Goal: Task Accomplishment & Management: Use online tool/utility

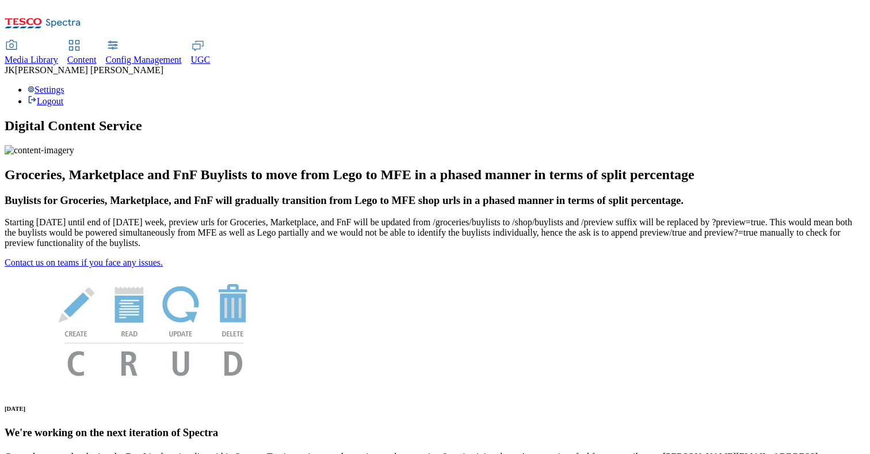
click at [97, 55] on span "Content" at bounding box center [81, 60] width 29 height 10
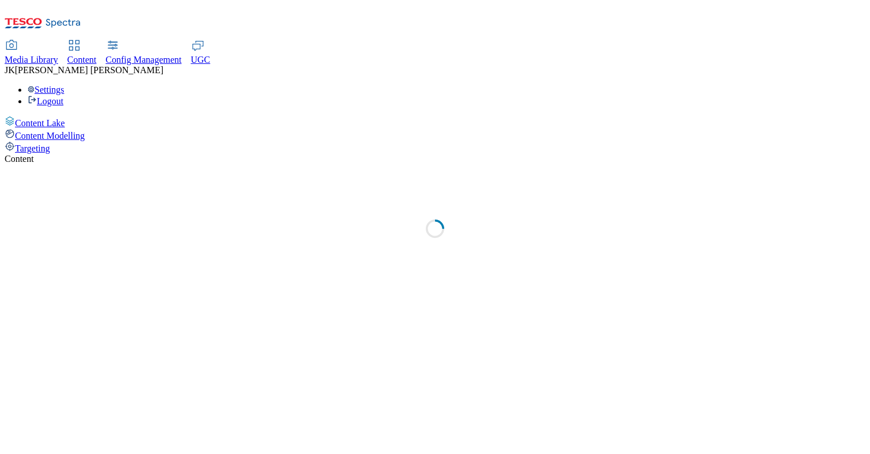
select select "group-comms"
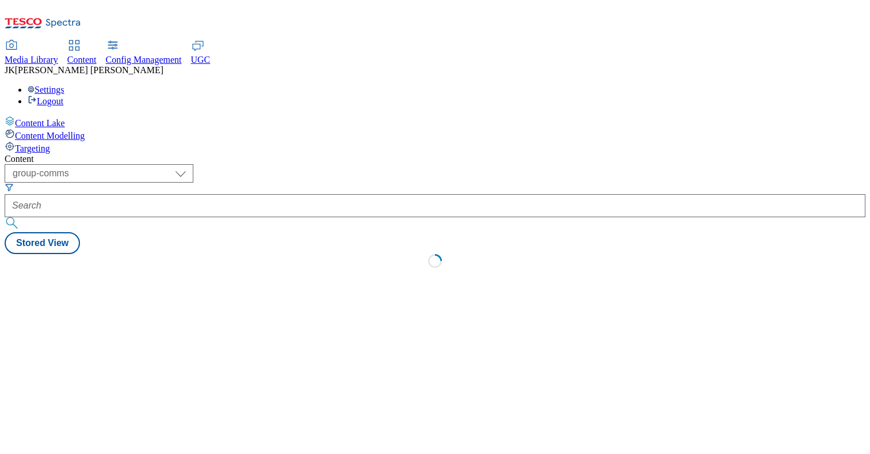
click at [69, 141] on div "Targeting" at bounding box center [435, 147] width 861 height 13
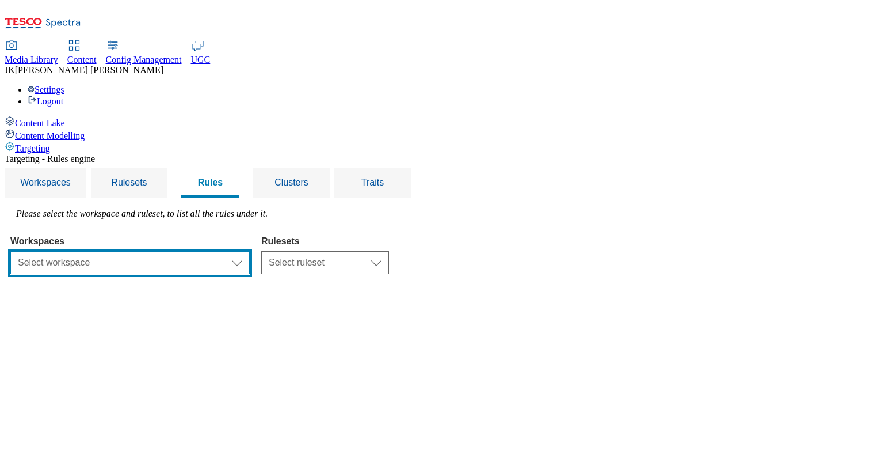
click at [250, 251] on select "Select workspace Test Targeting_28th_August_Sanity test 20th march Test_Sanity_…" at bounding box center [129, 262] width 239 height 23
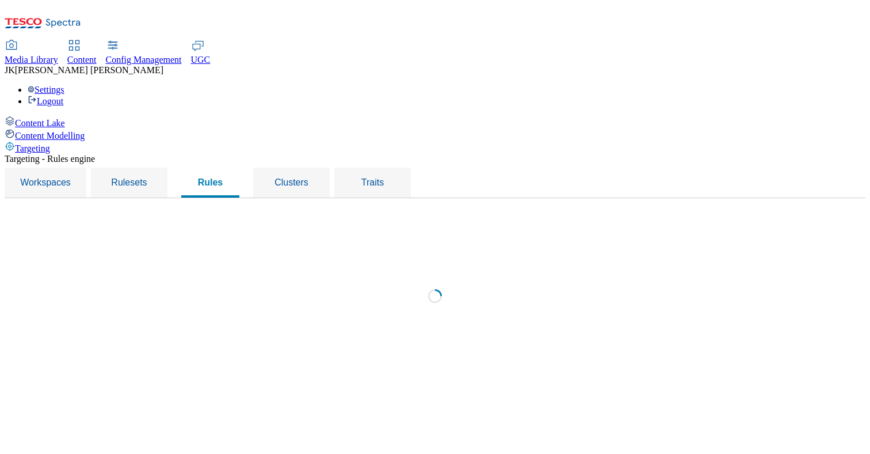
select select "f510054f-adaa-4692-b570-80fa3897127a"
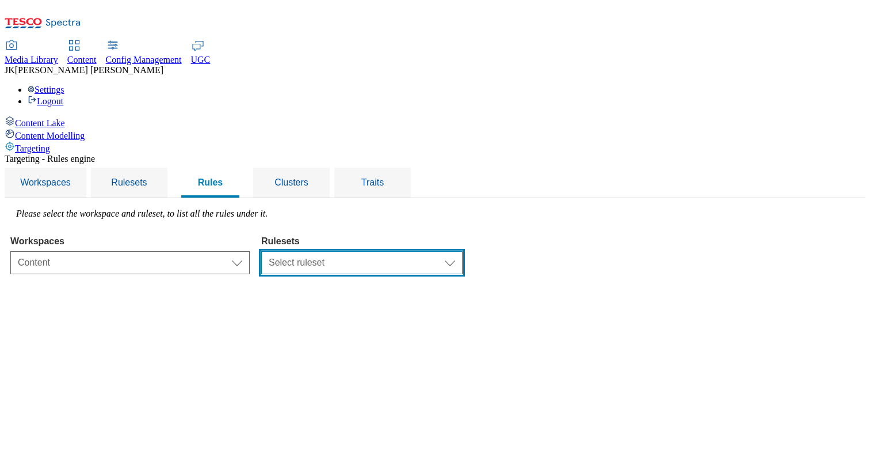
click at [458, 251] on select "Select ruleset CZ TEST HU ROI SK UK clubcard-roi clubcard-website customer-enga…" at bounding box center [361, 262] width 201 height 23
select select "7f9e739d-6abb-424f-b94f-4b375a3fe6e0"
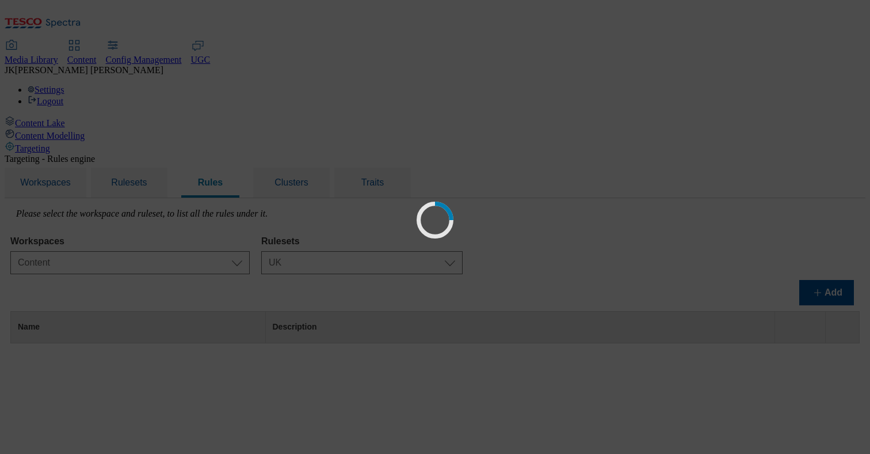
click at [685, 159] on div "Loading" at bounding box center [435, 227] width 870 height 454
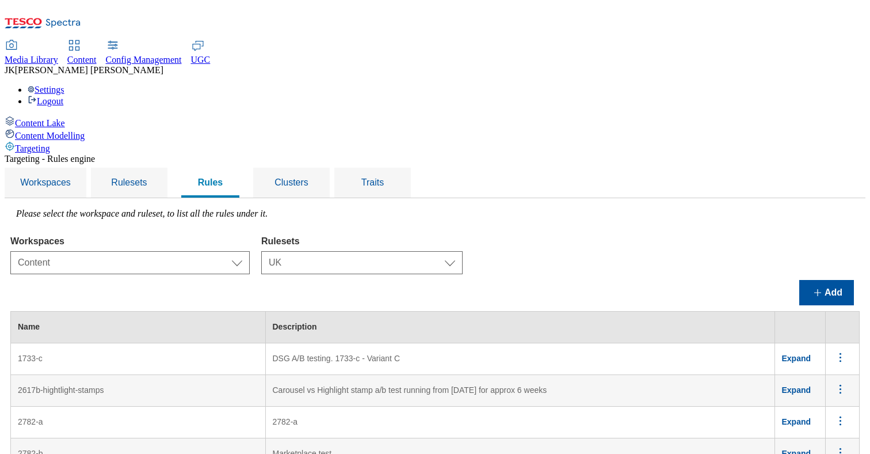
scroll to position [2705, 0]
